Goal: Complete application form

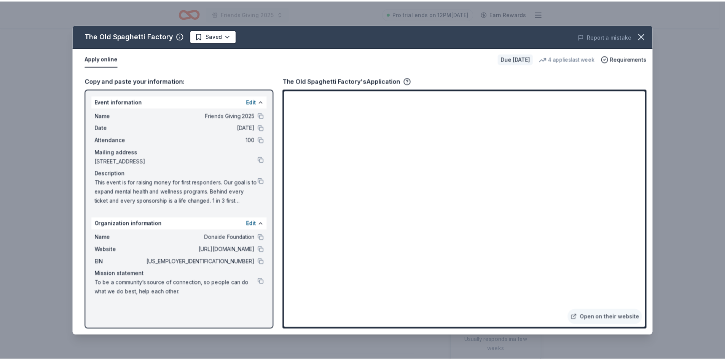
scroll to position [76, 0]
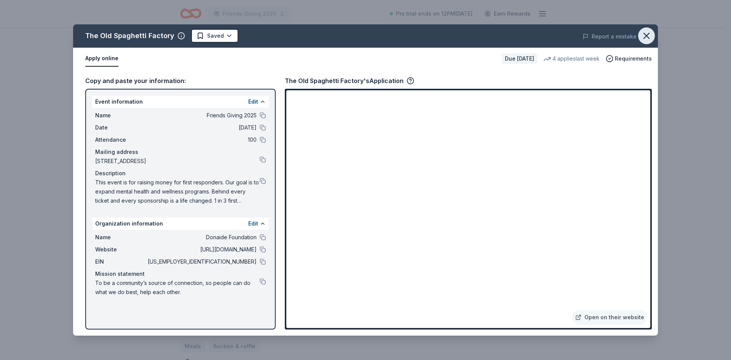
click at [649, 38] on icon "button" at bounding box center [646, 35] width 5 height 5
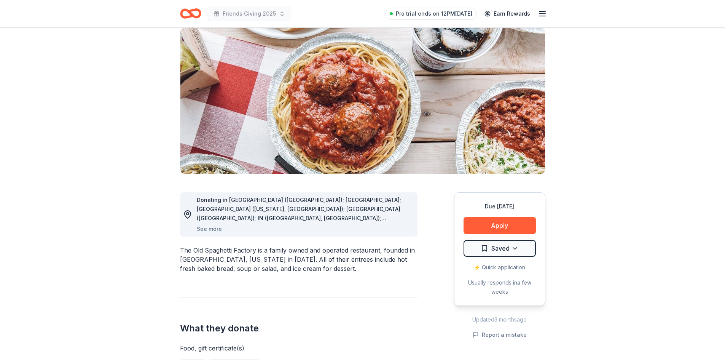
scroll to position [190, 0]
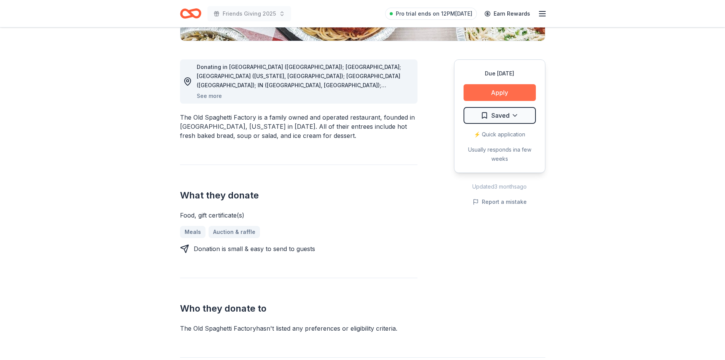
click at [508, 95] on button "Apply" at bounding box center [500, 92] width 72 height 17
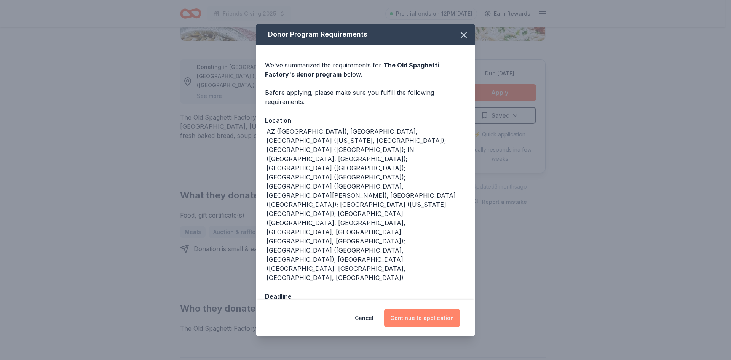
click at [422, 309] on button "Continue to application" at bounding box center [422, 318] width 76 height 18
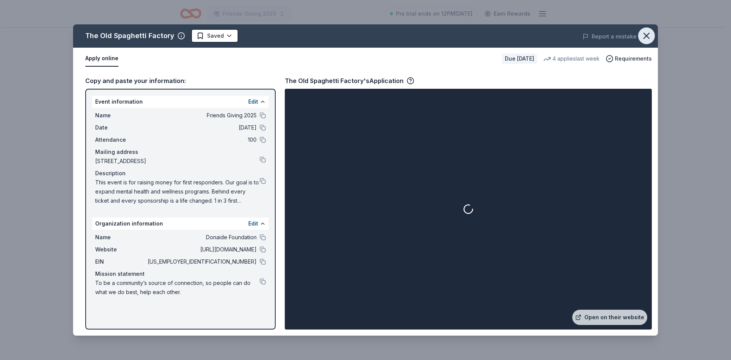
click at [644, 36] on icon "button" at bounding box center [646, 35] width 11 height 11
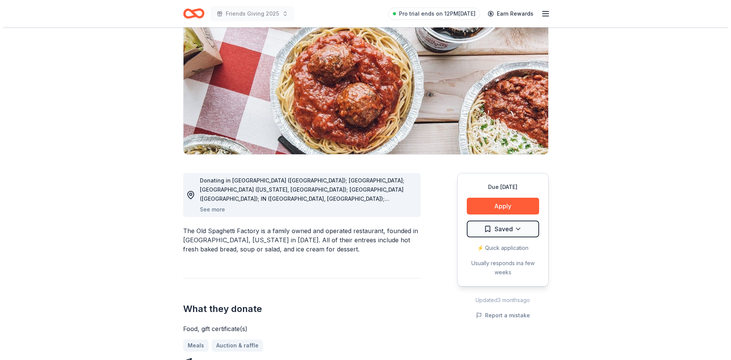
scroll to position [0, 0]
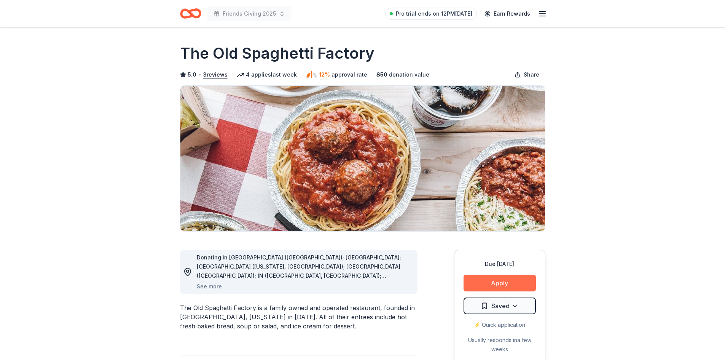
click at [502, 282] on button "Apply" at bounding box center [500, 282] width 72 height 17
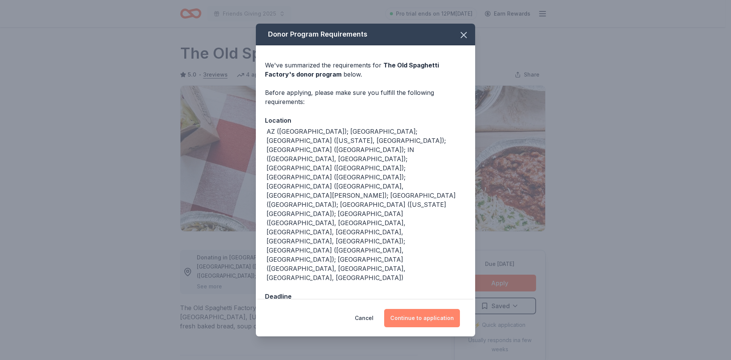
click at [424, 309] on button "Continue to application" at bounding box center [422, 318] width 76 height 18
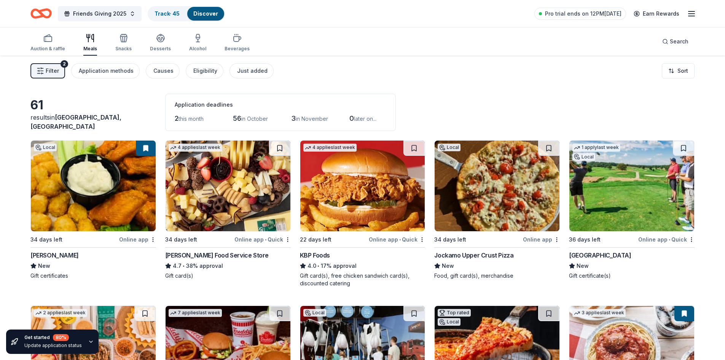
scroll to position [56, 0]
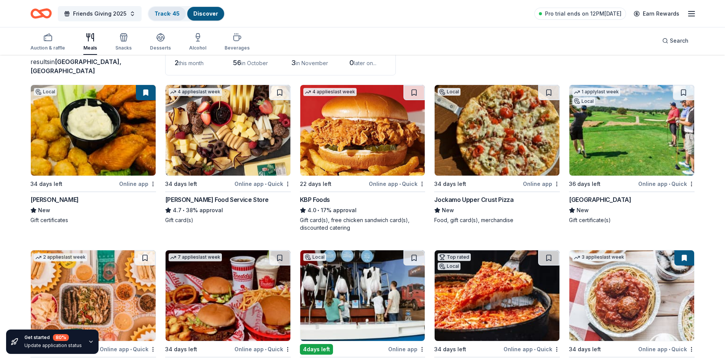
click at [169, 14] on link "Track · 45" at bounding box center [167, 13] width 25 height 6
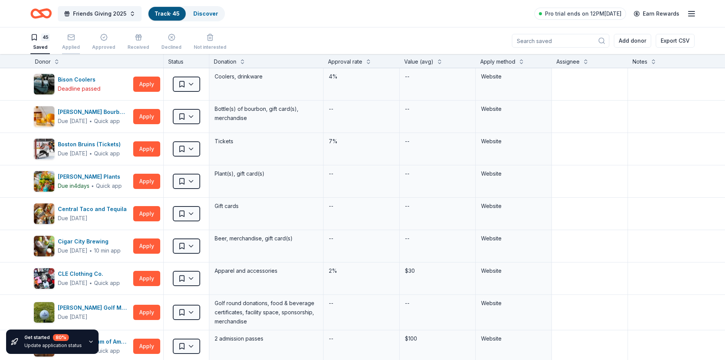
click at [69, 38] on icon "button" at bounding box center [71, 37] width 8 height 8
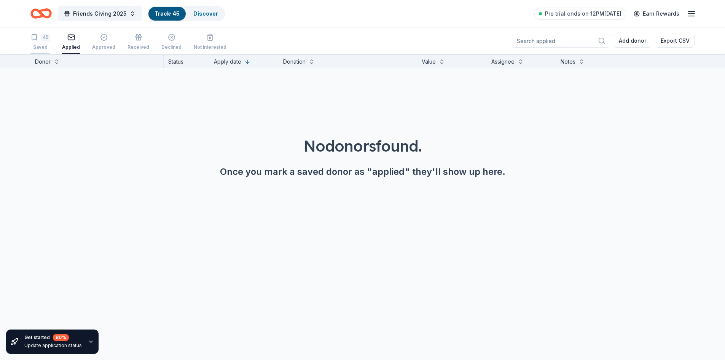
click at [46, 40] on div "45" at bounding box center [45, 37] width 9 height 8
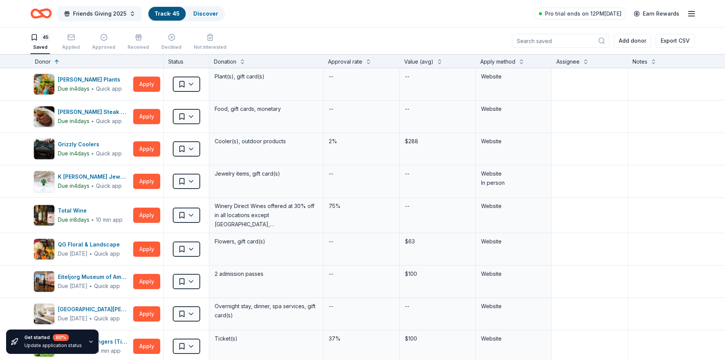
click at [116, 14] on span "Friends Giving 2025" at bounding box center [99, 13] width 53 height 9
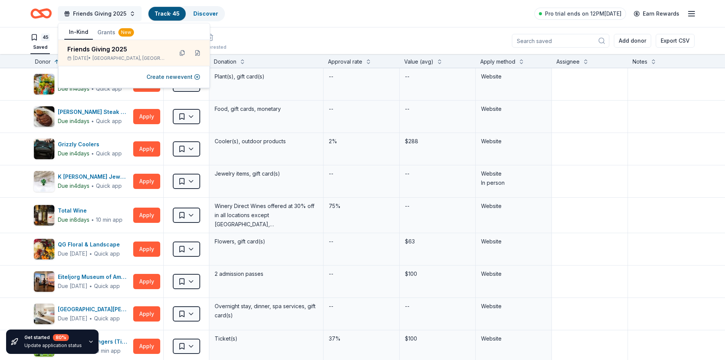
click at [116, 14] on span "Friends Giving 2025" at bounding box center [99, 13] width 53 height 9
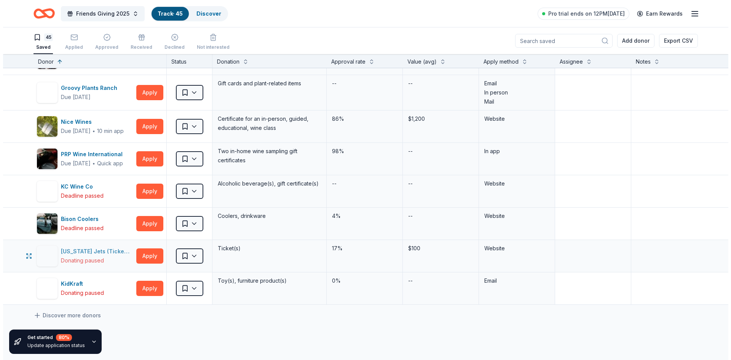
scroll to position [1208, 0]
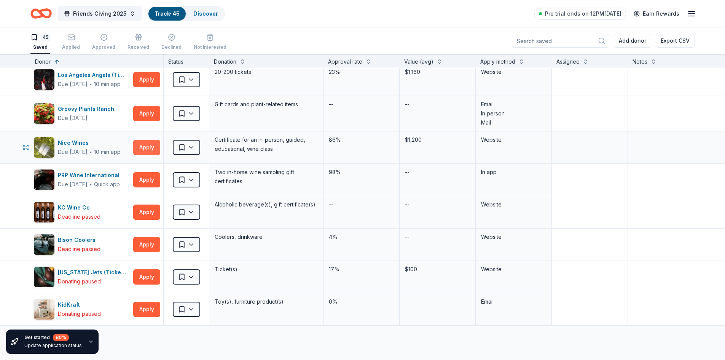
click at [139, 147] on button "Apply" at bounding box center [146, 147] width 27 height 15
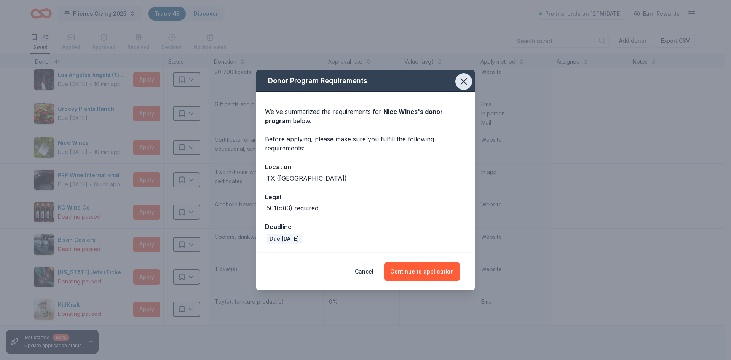
click at [463, 81] on icon "button" at bounding box center [463, 81] width 5 height 5
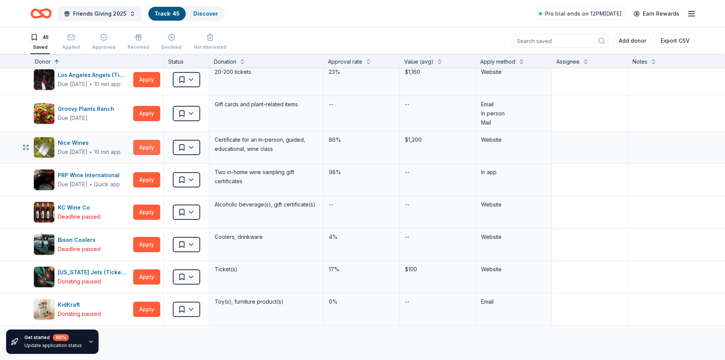
click at [140, 152] on button "Apply" at bounding box center [146, 147] width 27 height 15
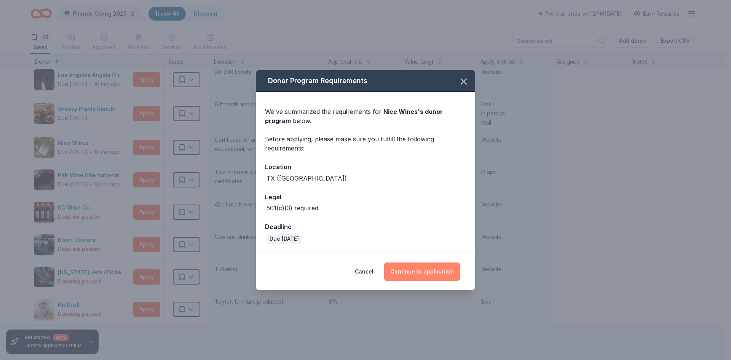
drag, startPoint x: 415, startPoint y: 276, endPoint x: 420, endPoint y: 276, distance: 5.0
click at [416, 276] on button "Continue to application" at bounding box center [422, 271] width 76 height 18
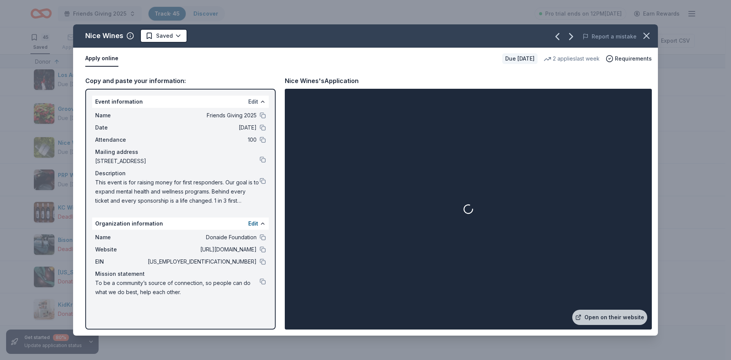
click at [258, 102] on button "Edit" at bounding box center [253, 101] width 10 height 9
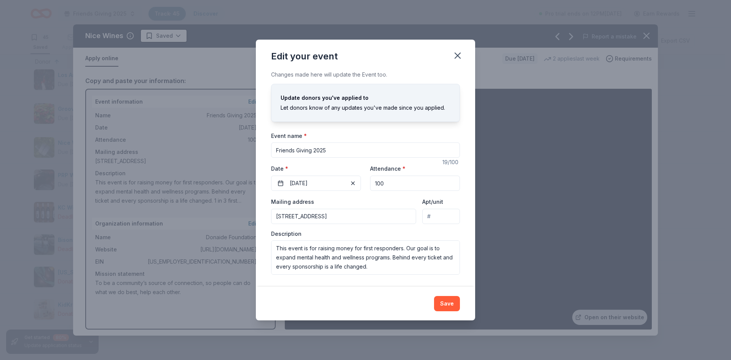
drag, startPoint x: 314, startPoint y: 150, endPoint x: 325, endPoint y: 159, distance: 14.1
click at [314, 151] on input "Friends Giving 2025" at bounding box center [365, 149] width 189 height 15
type input "Friends Giving Event 2025"
click at [453, 305] on button "Save" at bounding box center [447, 303] width 26 height 15
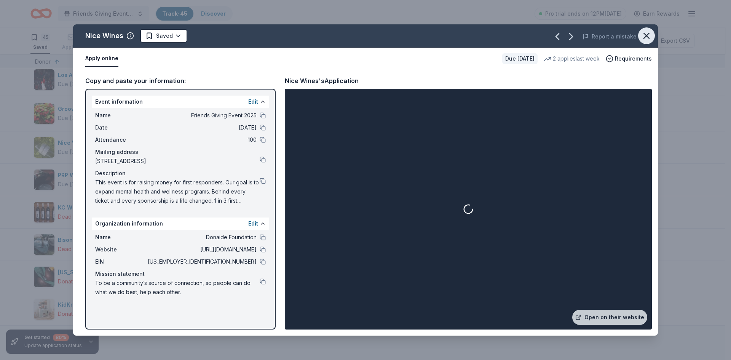
click at [648, 38] on icon "button" at bounding box center [646, 35] width 11 height 11
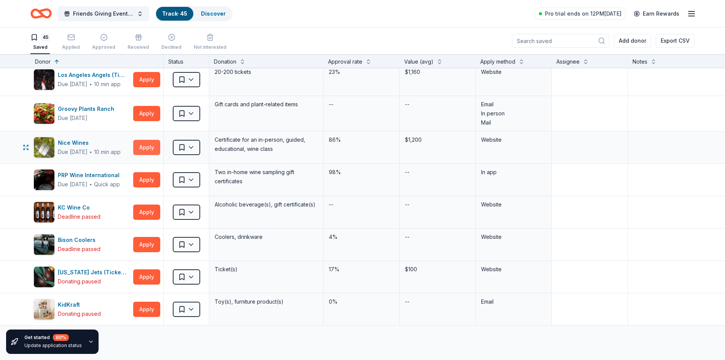
click at [151, 150] on button "Apply" at bounding box center [146, 147] width 27 height 15
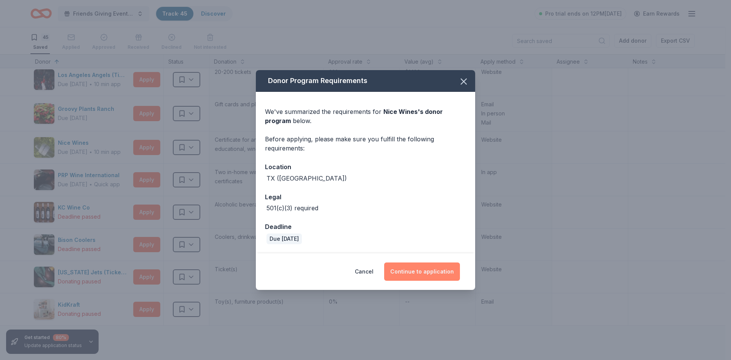
click at [420, 272] on button "Continue to application" at bounding box center [422, 271] width 76 height 18
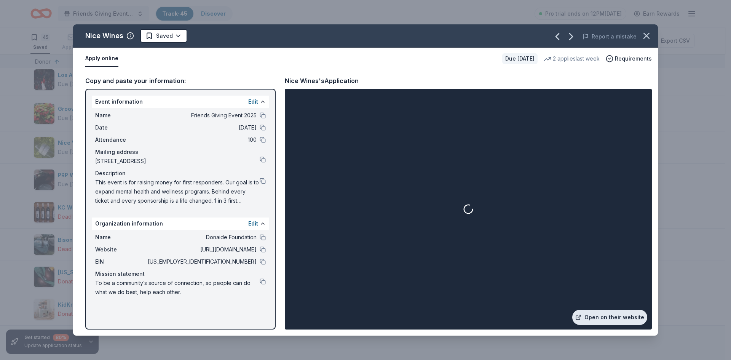
click at [607, 318] on link "Open on their website" at bounding box center [609, 316] width 75 height 15
